Goal: Information Seeking & Learning: Learn about a topic

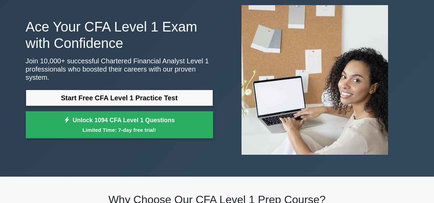
click at [78, 91] on link "Start Free CFA Level 1 Practice Test" at bounding box center [119, 98] width 187 height 16
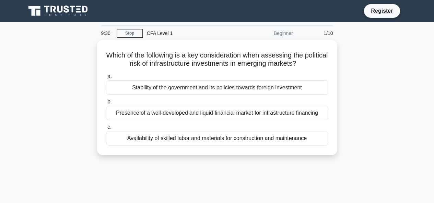
click at [163, 113] on div "Presence of a well-developed and liquid financial market for infrastructure fin…" at bounding box center [217, 113] width 222 height 14
click at [106, 104] on input "b. Presence of a well-developed and liquid financial market for infrastructure …" at bounding box center [106, 102] width 0 height 4
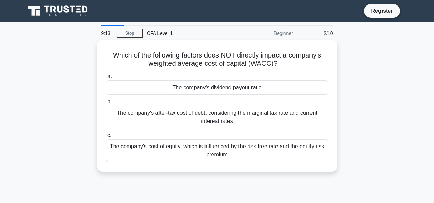
click at [149, 89] on div "The company's dividend payout ratio" at bounding box center [217, 88] width 222 height 14
click at [106, 79] on input "a. The company's dividend payout ratio" at bounding box center [106, 76] width 0 height 4
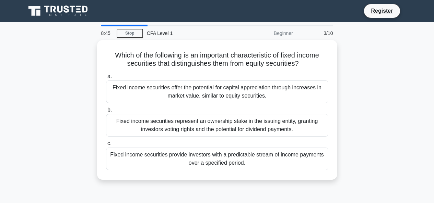
click at [148, 161] on div "Fixed income securities provide investors with a predictable stream of income p…" at bounding box center [217, 159] width 222 height 23
click at [106, 146] on input "c. Fixed income securities provide investors with a predictable stream of incom…" at bounding box center [106, 144] width 0 height 4
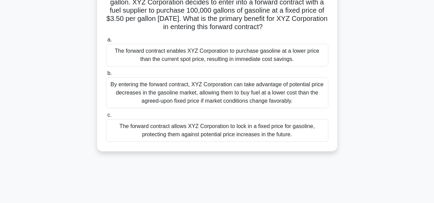
scroll to position [90, 0]
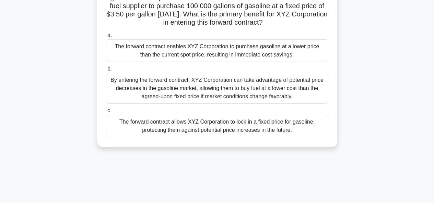
click at [125, 130] on div "The forward contract allows XYZ Corporation to lock in a fixed price for gasoli…" at bounding box center [217, 126] width 222 height 23
click at [106, 113] on input "c. The forward contract allows XYZ Corporation to lock in a fixed price for gas…" at bounding box center [106, 111] width 0 height 4
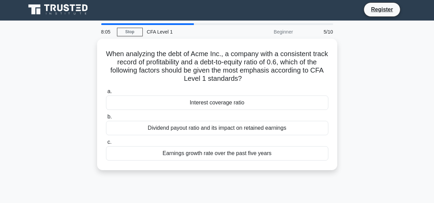
scroll to position [0, 0]
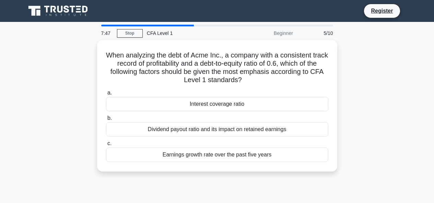
click at [193, 102] on div "Interest coverage ratio" at bounding box center [217, 104] width 222 height 14
click at [106, 95] on input "a. Interest coverage ratio" at bounding box center [106, 93] width 0 height 4
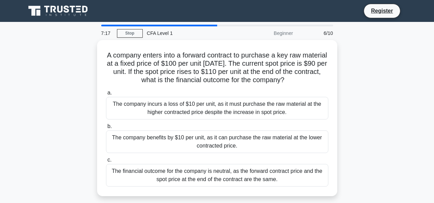
click at [178, 137] on div "The company benefits by $10 per unit, as it can purchase the raw material at th…" at bounding box center [217, 142] width 222 height 23
click at [106, 129] on input "b. The company benefits by $10 per unit, as it can purchase the raw material at…" at bounding box center [106, 126] width 0 height 4
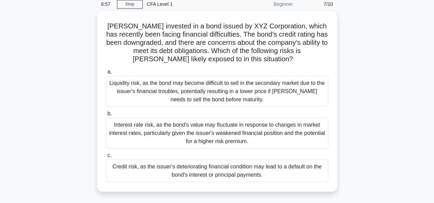
scroll to position [29, 0]
click at [139, 166] on div "Credit risk, as the issuer's deteriorating financial condition may lead to a de…" at bounding box center [217, 171] width 222 height 23
click at [106, 158] on input "c. Credit risk, as the issuer's deteriorating financial condition may lead to a…" at bounding box center [106, 156] width 0 height 4
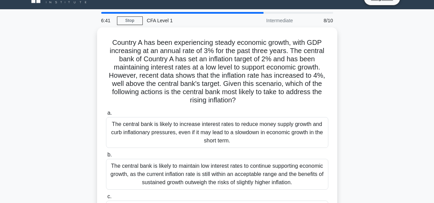
scroll to position [0, 0]
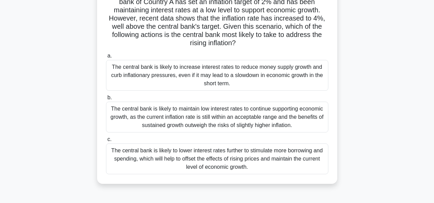
click at [66, 142] on div "Country A has been experiencing steady economic growth, with GDP increasing at …" at bounding box center [217, 81] width 391 height 222
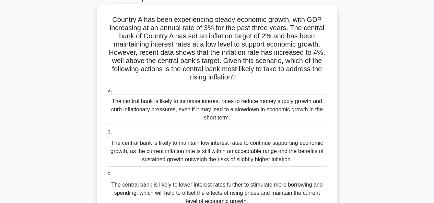
scroll to position [22, 0]
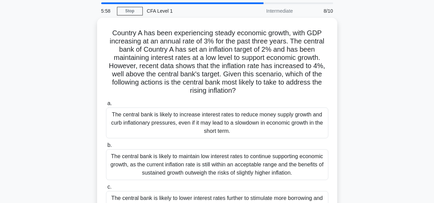
click at [167, 113] on div "The central bank is likely to increase interest rates to reduce money supply gr…" at bounding box center [217, 123] width 222 height 31
click at [106, 106] on input "a. The central bank is likely to increase interest rates to reduce money supply…" at bounding box center [106, 103] width 0 height 4
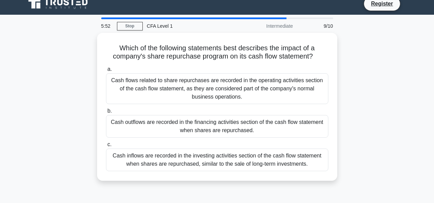
scroll to position [0, 0]
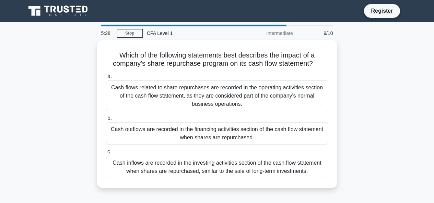
click at [153, 166] on div "Cash inflows are recorded in the investing activities section of the cash flow …" at bounding box center [217, 167] width 222 height 23
click at [106, 154] on input "c. Cash inflows are recorded in the investing activities section of the cash fl…" at bounding box center [106, 152] width 0 height 4
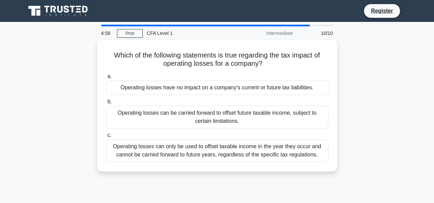
click at [168, 87] on div "Operating losses have no impact on a company's current or future tax liabilitie…" at bounding box center [217, 88] width 222 height 14
click at [106, 79] on input "a. Operating losses have no impact on a company's current or future tax liabili…" at bounding box center [106, 76] width 0 height 4
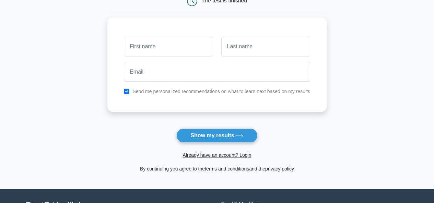
scroll to position [80, 0]
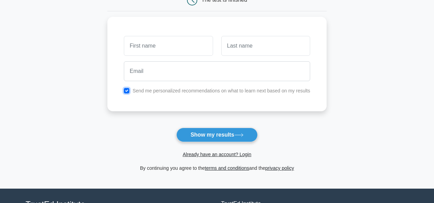
click at [124, 90] on input "checkbox" at bounding box center [126, 90] width 5 height 5
checkbox input "false"
click at [179, 139] on button "Show my results" at bounding box center [216, 135] width 81 height 14
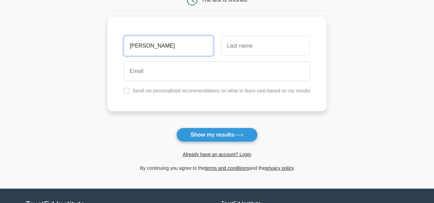
type input "Raghav"
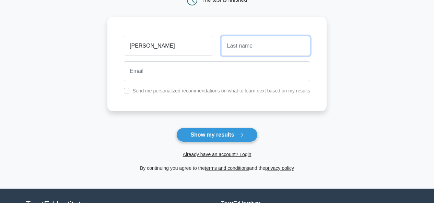
click at [226, 44] on input "text" at bounding box center [265, 46] width 89 height 20
type input "Jain"
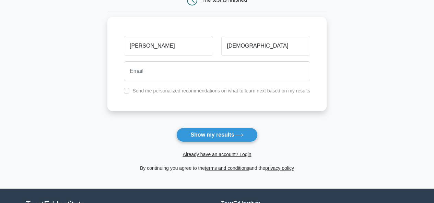
click at [206, 133] on button "Show my results" at bounding box center [216, 135] width 81 height 14
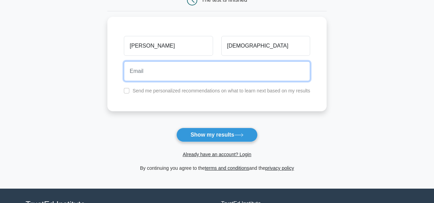
paste input "hefer90706@futebr.com"
type input "hefer90706@futebr.com"
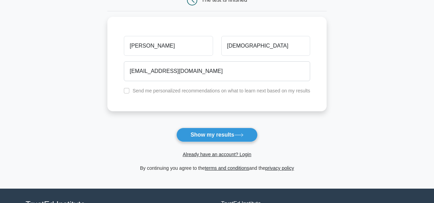
click at [198, 132] on button "Show my results" at bounding box center [216, 135] width 81 height 14
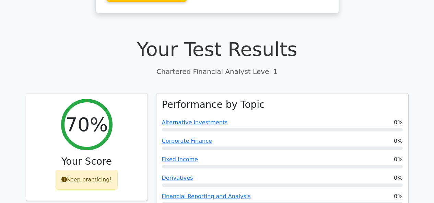
scroll to position [188, 0]
click at [72, 170] on div "Keep practicing!" at bounding box center [87, 180] width 62 height 20
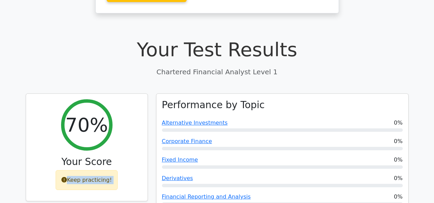
click at [72, 170] on div "Keep practicing!" at bounding box center [87, 180] width 62 height 20
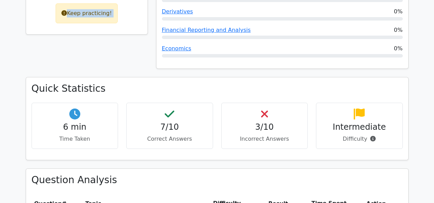
scroll to position [357, 0]
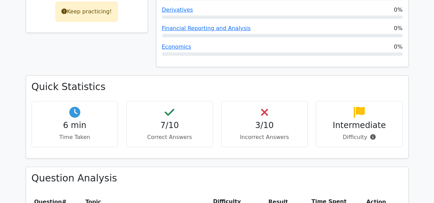
click at [372, 133] on p "Difficulty" at bounding box center [358, 137] width 75 height 8
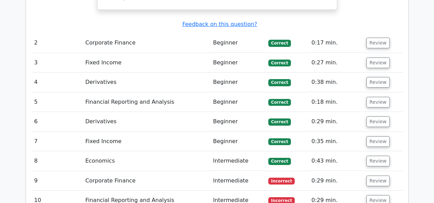
scroll to position [889, 0]
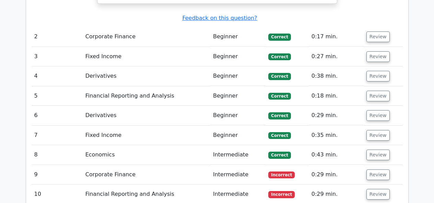
click at [372, 170] on button "Review" at bounding box center [377, 175] width 23 height 11
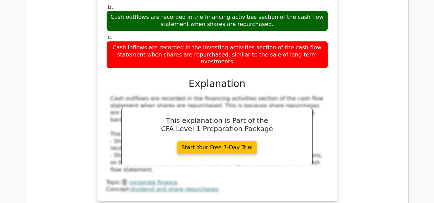
scroll to position [1151, 0]
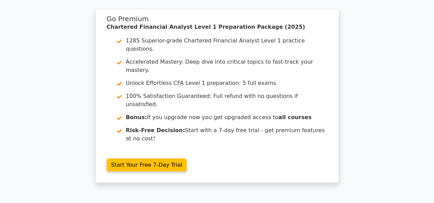
scroll to position [1733, 0]
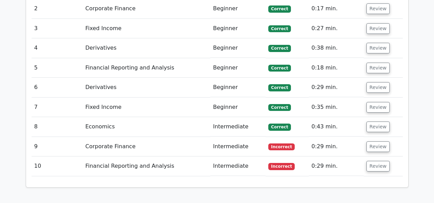
scroll to position [1153, 0]
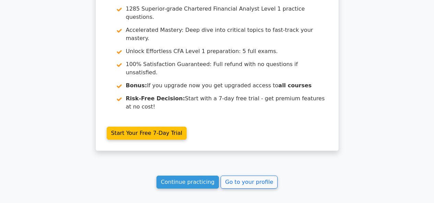
click at [197, 176] on link "Continue practicing" at bounding box center [187, 182] width 63 height 13
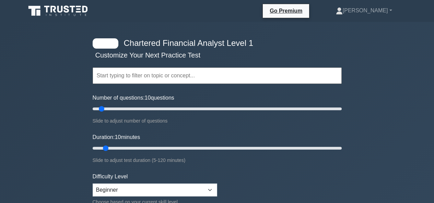
click at [101, 46] on div at bounding box center [106, 43] width 26 height 10
drag, startPoint x: 99, startPoint y: 112, endPoint x: 108, endPoint y: 109, distance: 9.3
click at [108, 109] on input "Number of questions: 15 questions" at bounding box center [217, 109] width 249 height 8
drag, startPoint x: 108, startPoint y: 109, endPoint x: 202, endPoint y: 106, distance: 94.6
type input "90"
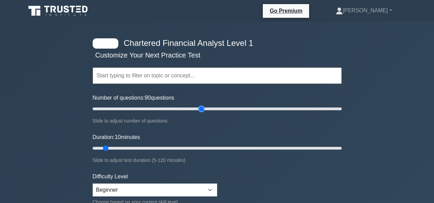
click at [202, 106] on input "Number of questions: 90 questions" at bounding box center [217, 109] width 249 height 8
drag, startPoint x: 106, startPoint y: 147, endPoint x: 343, endPoint y: 158, distance: 238.1
type input "120"
click at [341, 153] on input "Duration: 120 minutes" at bounding box center [217, 148] width 249 height 8
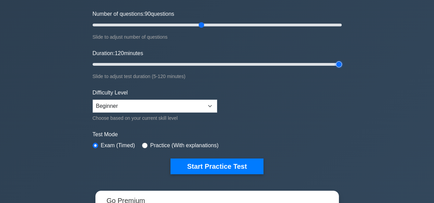
scroll to position [100, 0]
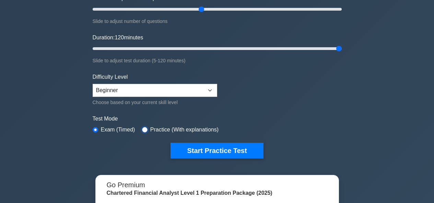
click at [143, 127] on input "radio" at bounding box center [144, 129] width 5 height 5
radio input "true"
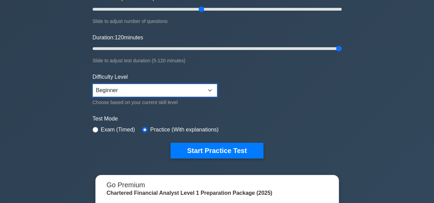
click at [152, 92] on select "Beginner Intermediate Expert" at bounding box center [155, 90] width 124 height 13
select select "intermediate"
click at [93, 84] on select "Beginner Intermediate Expert" at bounding box center [155, 90] width 124 height 13
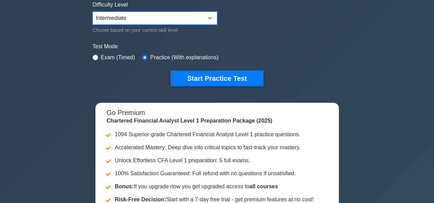
scroll to position [172, 0]
click at [193, 78] on button "Start Practice Test" at bounding box center [216, 79] width 93 height 16
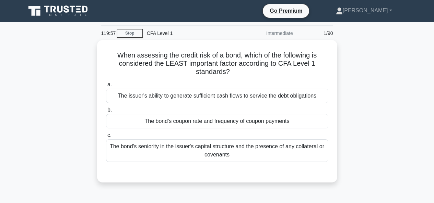
click at [138, 37] on link "Stop" at bounding box center [130, 33] width 26 height 9
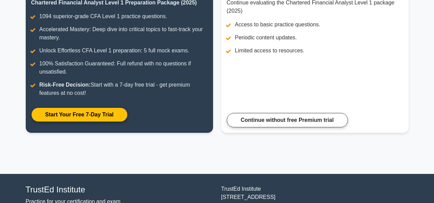
scroll to position [110, 0]
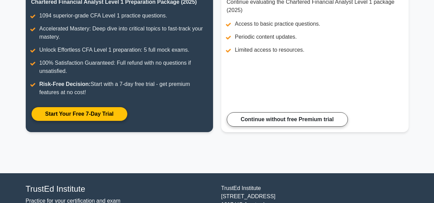
click at [243, 112] on link "Continue without free Premium trial" at bounding box center [287, 119] width 121 height 14
